Goal: Transaction & Acquisition: Purchase product/service

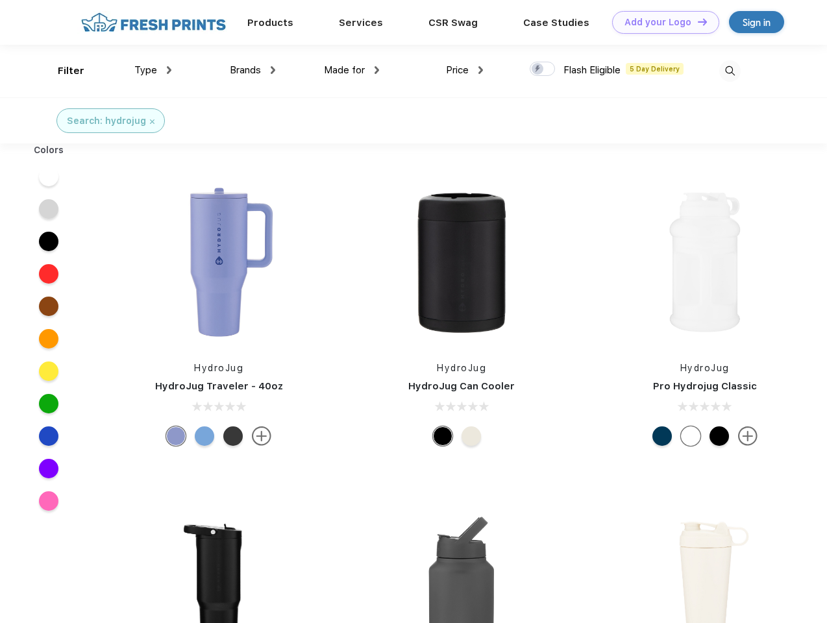
click at [661, 22] on link "Add your Logo Design Tool" at bounding box center [665, 22] width 107 height 23
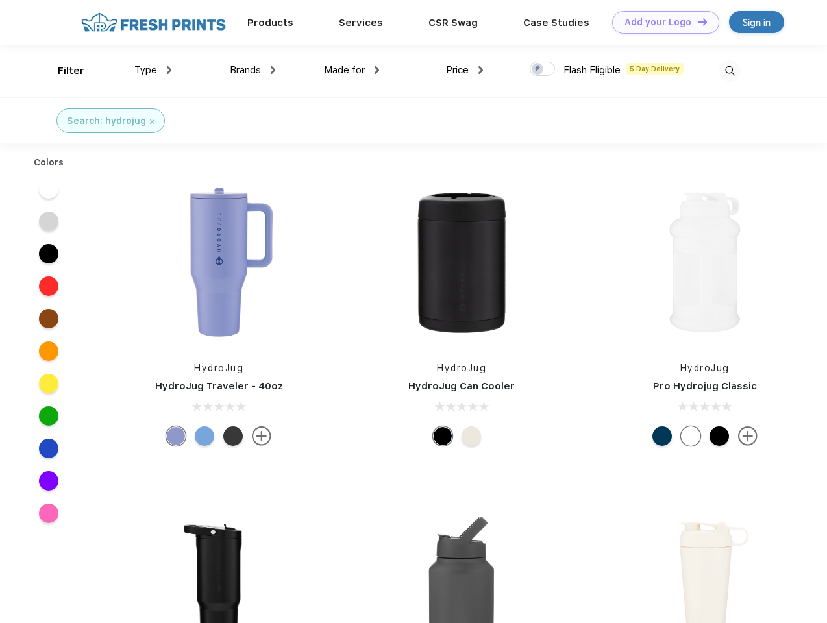
click at [0, 0] on div "Design Tool" at bounding box center [0, 0] width 0 height 0
click at [697, 21] on link "Add your Logo Design Tool" at bounding box center [665, 22] width 107 height 23
click at [62, 71] on div "Filter" at bounding box center [71, 71] width 27 height 15
click at [153, 70] on span "Type" at bounding box center [145, 70] width 23 height 12
click at [253, 70] on span "Brands" at bounding box center [245, 70] width 31 height 12
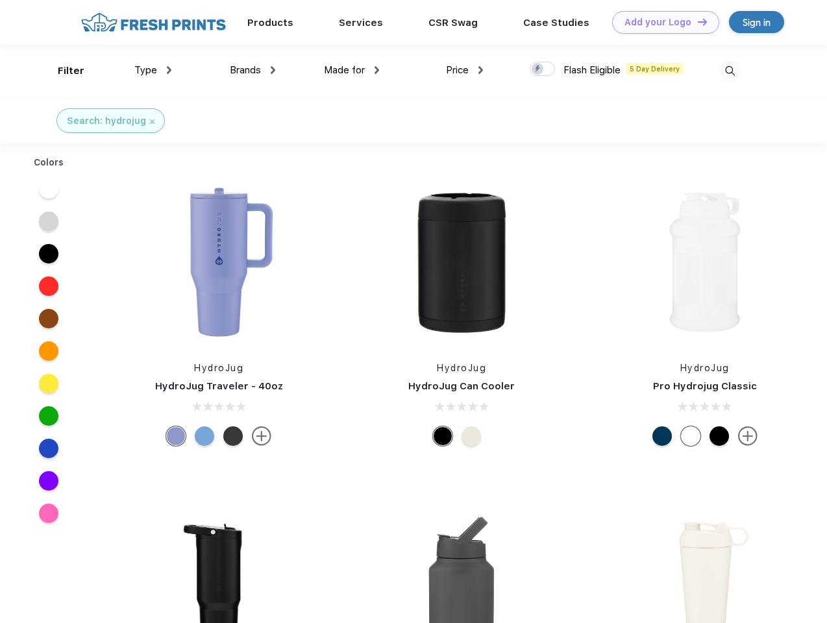
click at [352, 70] on span "Made for" at bounding box center [344, 70] width 41 height 12
click at [465, 70] on span "Price" at bounding box center [457, 70] width 23 height 12
click at [543, 69] on div at bounding box center [542, 69] width 25 height 14
click at [538, 69] on input "checkbox" at bounding box center [534, 65] width 8 height 8
click at [730, 71] on img at bounding box center [729, 70] width 21 height 21
